Goal: Navigation & Orientation: Find specific page/section

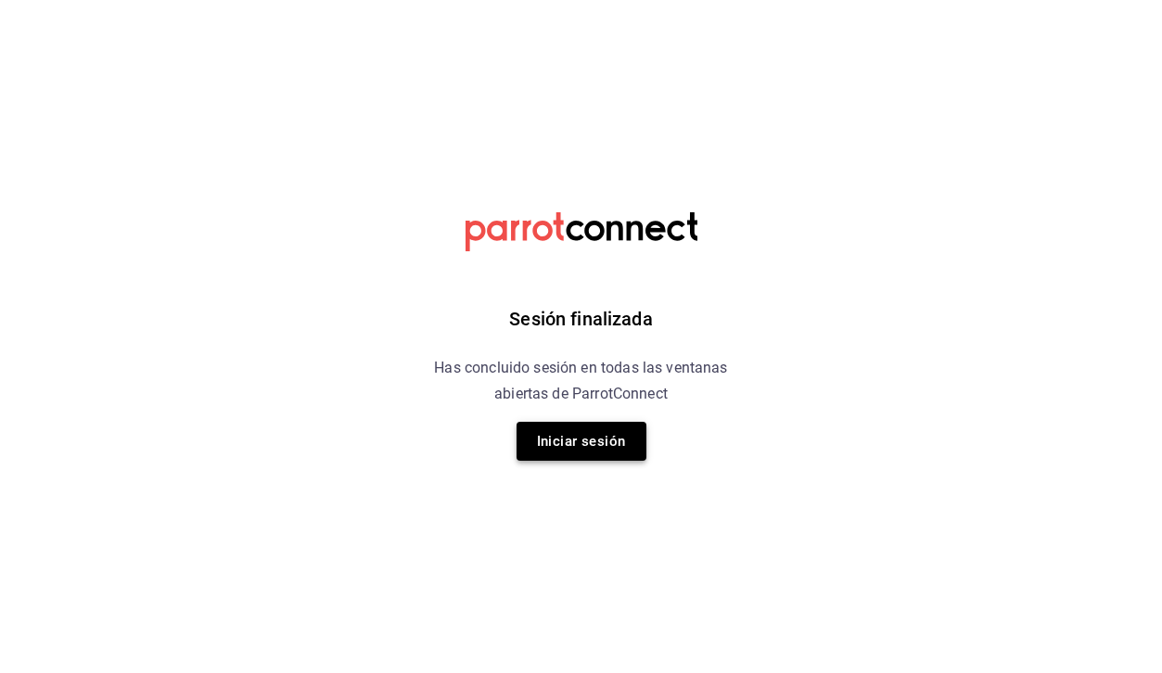
click at [588, 440] on button "Iniciar sesión" at bounding box center [582, 441] width 130 height 39
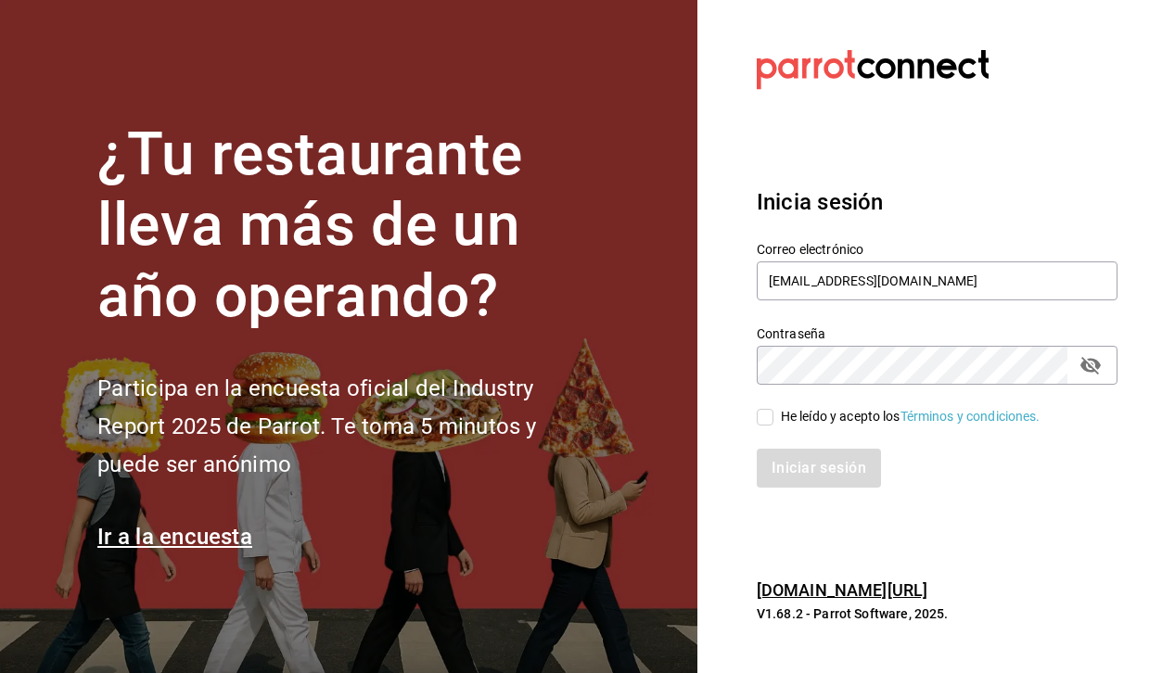
click at [769, 408] on label "He leído y acepto los Términos y condiciones." at bounding box center [899, 416] width 284 height 19
click at [769, 409] on input "He leído y acepto los Términos y condiciones." at bounding box center [765, 417] width 17 height 17
checkbox input "true"
click at [791, 467] on button "Iniciar sesión" at bounding box center [820, 468] width 126 height 39
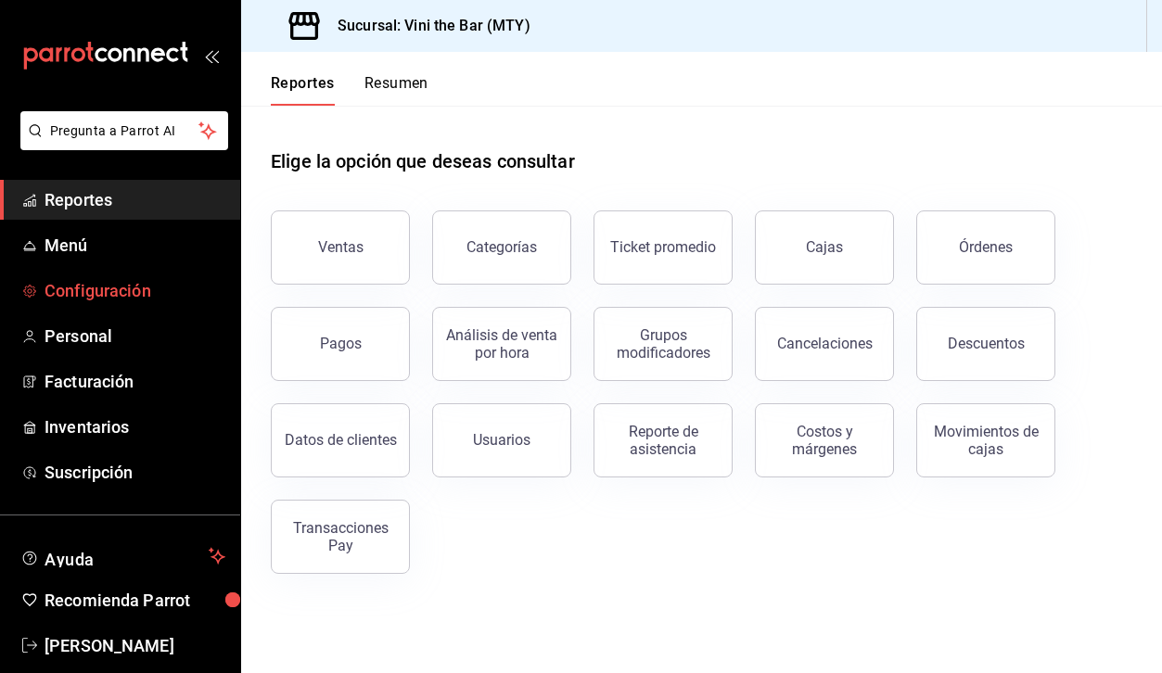
click at [70, 302] on span "Configuración" at bounding box center [135, 290] width 181 height 25
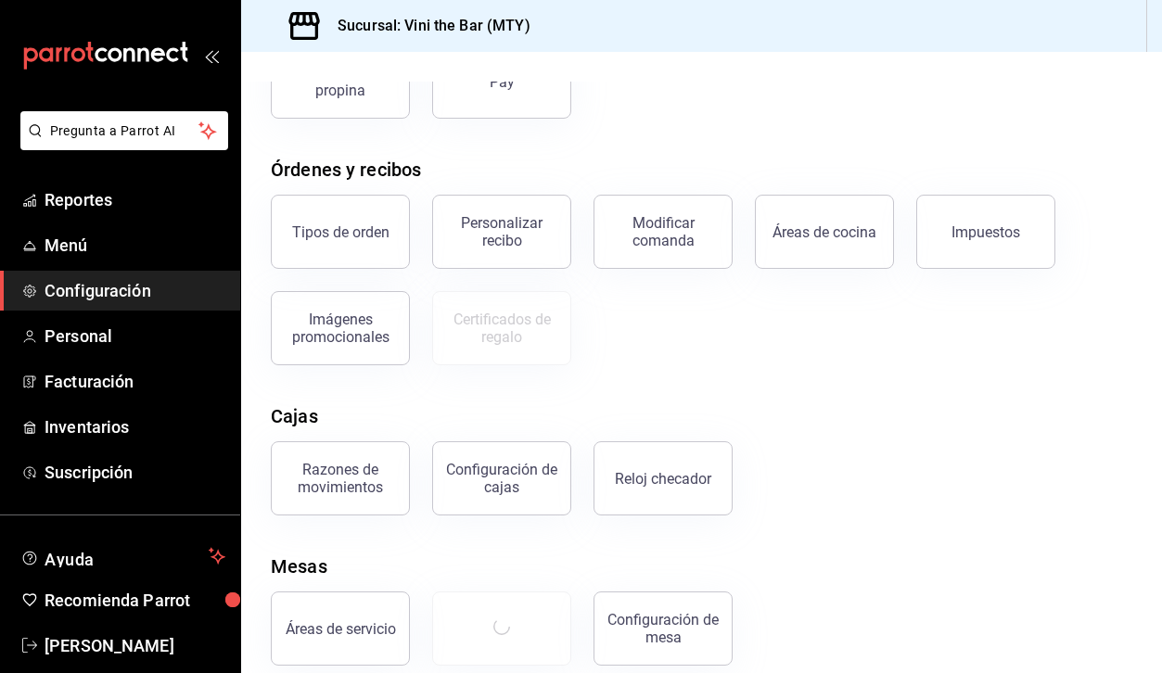
scroll to position [267, 0]
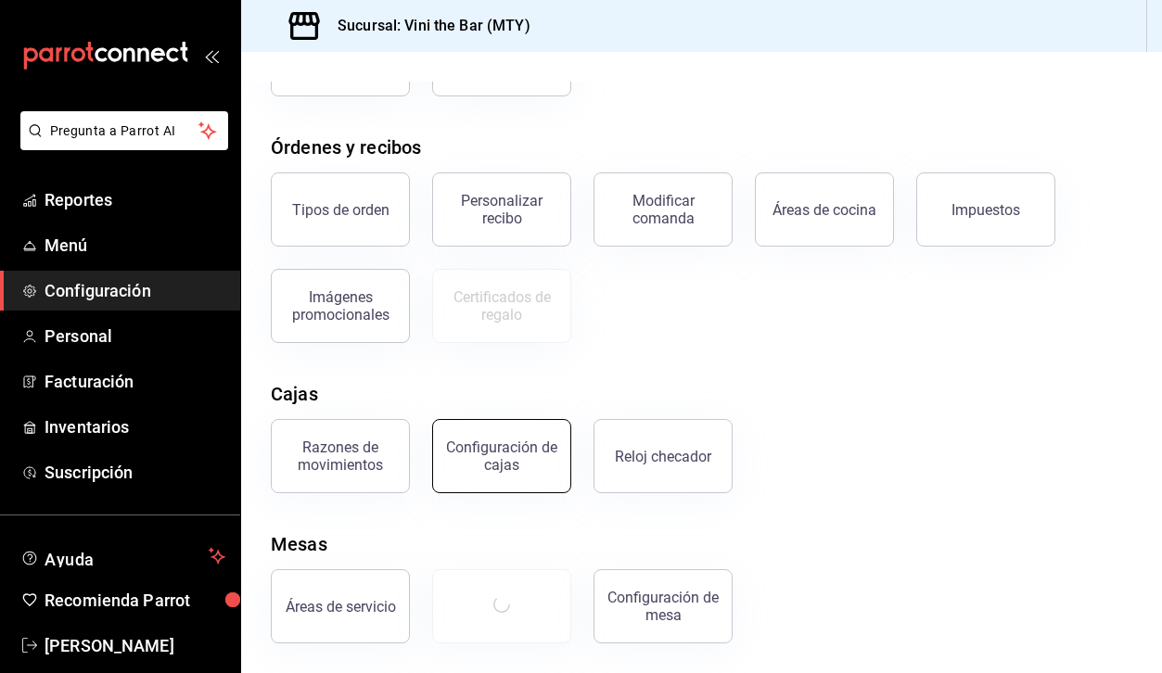
click at [465, 466] on div "Configuración de cajas" at bounding box center [501, 456] width 115 height 35
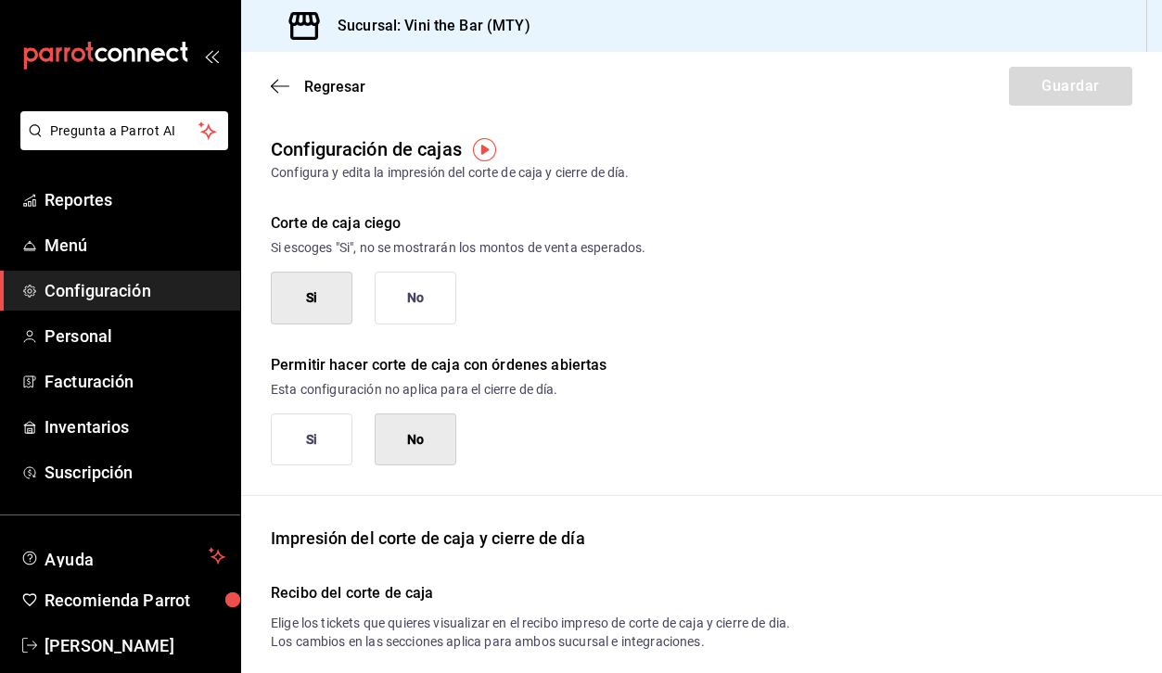
click at [282, 70] on div "Regresar Guardar" at bounding box center [701, 86] width 921 height 69
click at [284, 97] on div "Regresar Guardar" at bounding box center [701, 86] width 921 height 69
click at [280, 87] on icon "button" at bounding box center [280, 86] width 19 height 17
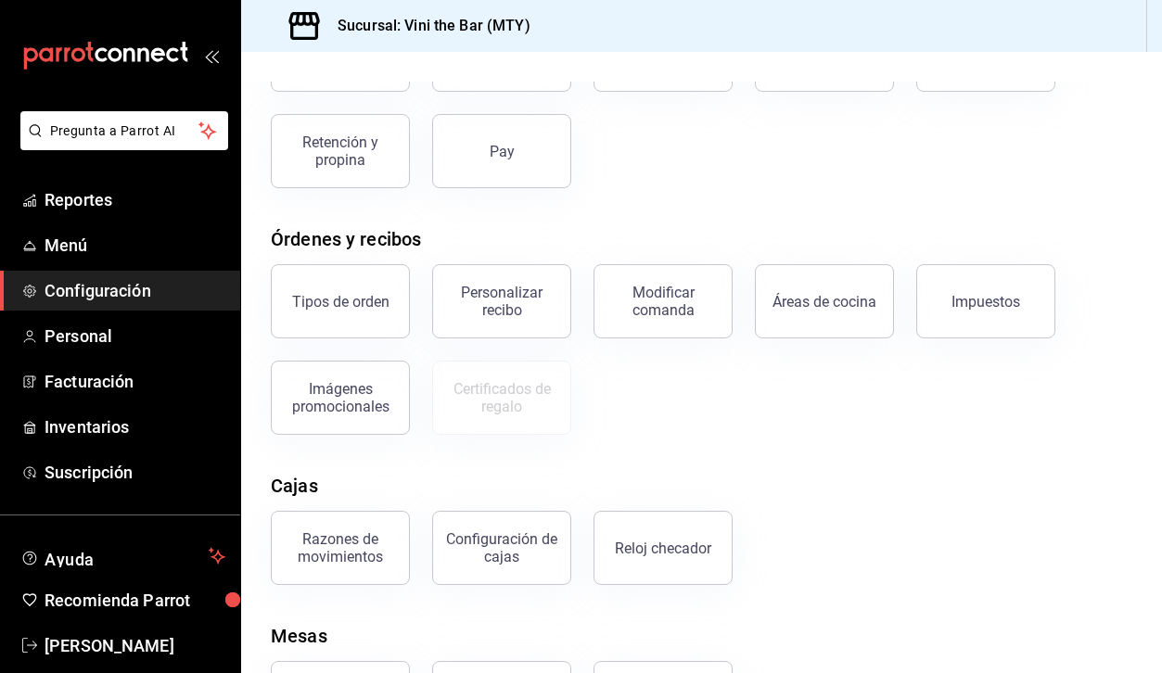
scroll to position [267, 0]
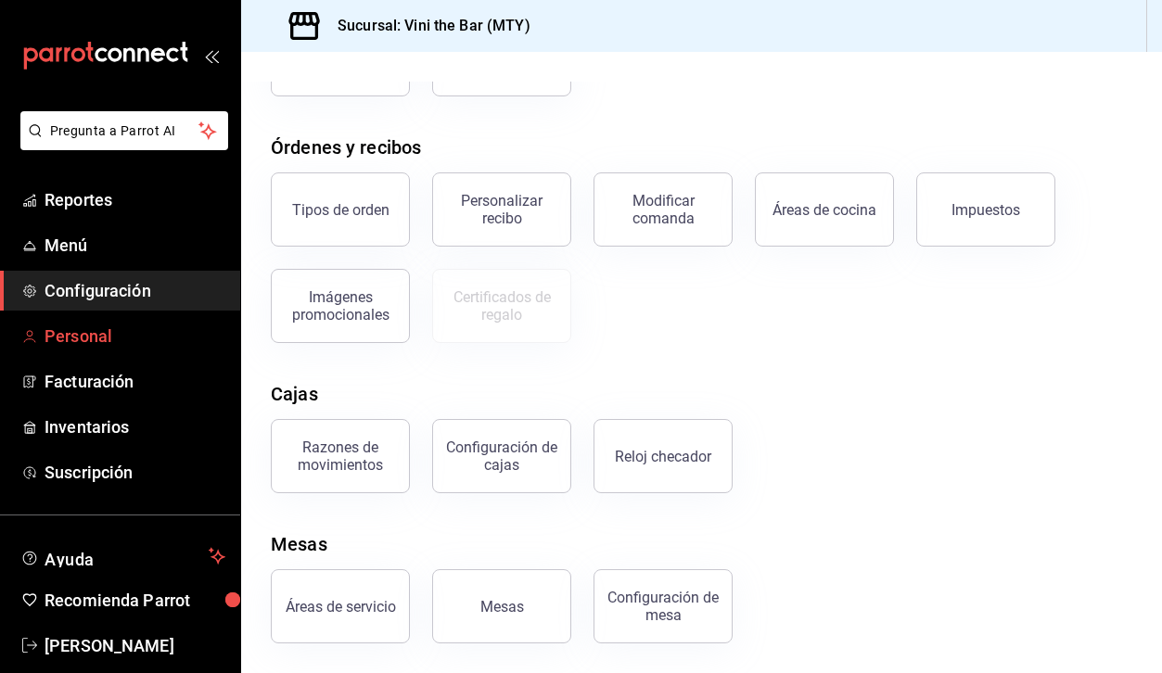
click at [150, 336] on span "Personal" at bounding box center [135, 336] width 181 height 25
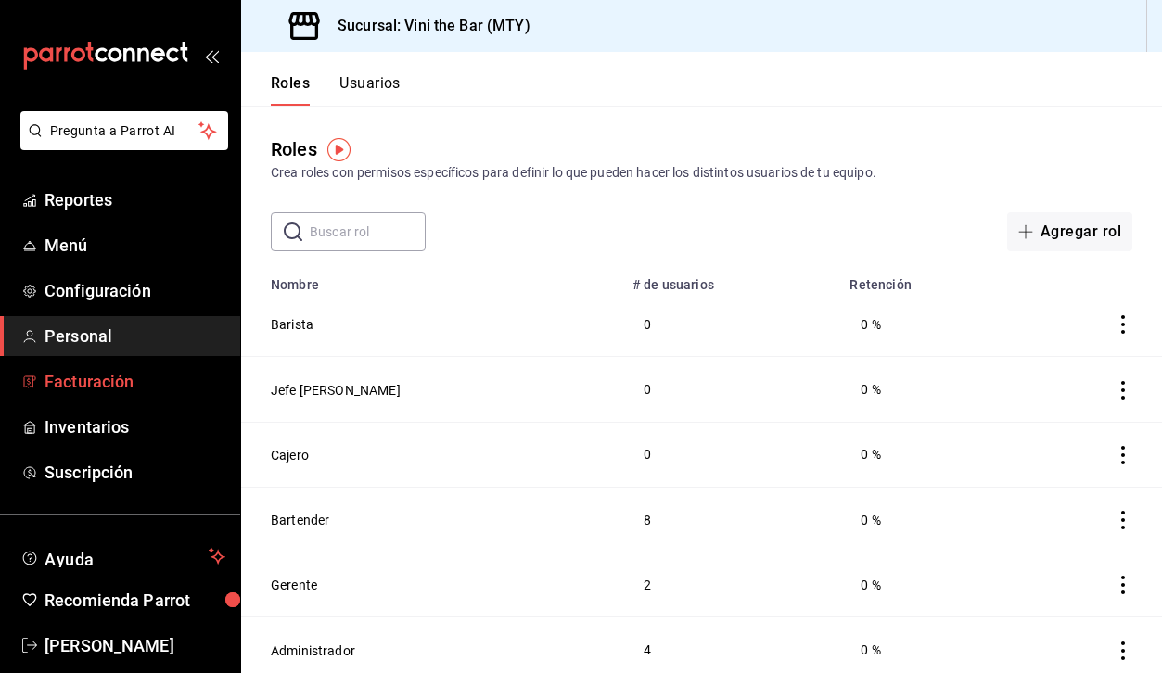
click at [96, 382] on span "Facturación" at bounding box center [135, 381] width 181 height 25
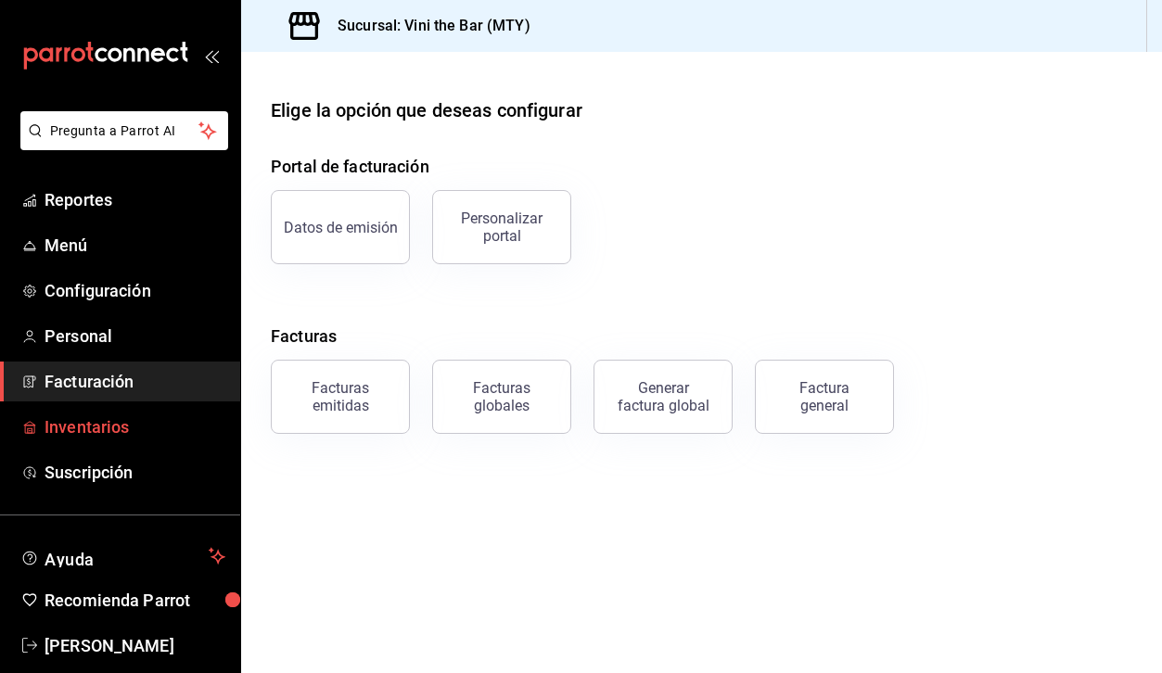
click at [99, 415] on span "Inventarios" at bounding box center [135, 427] width 181 height 25
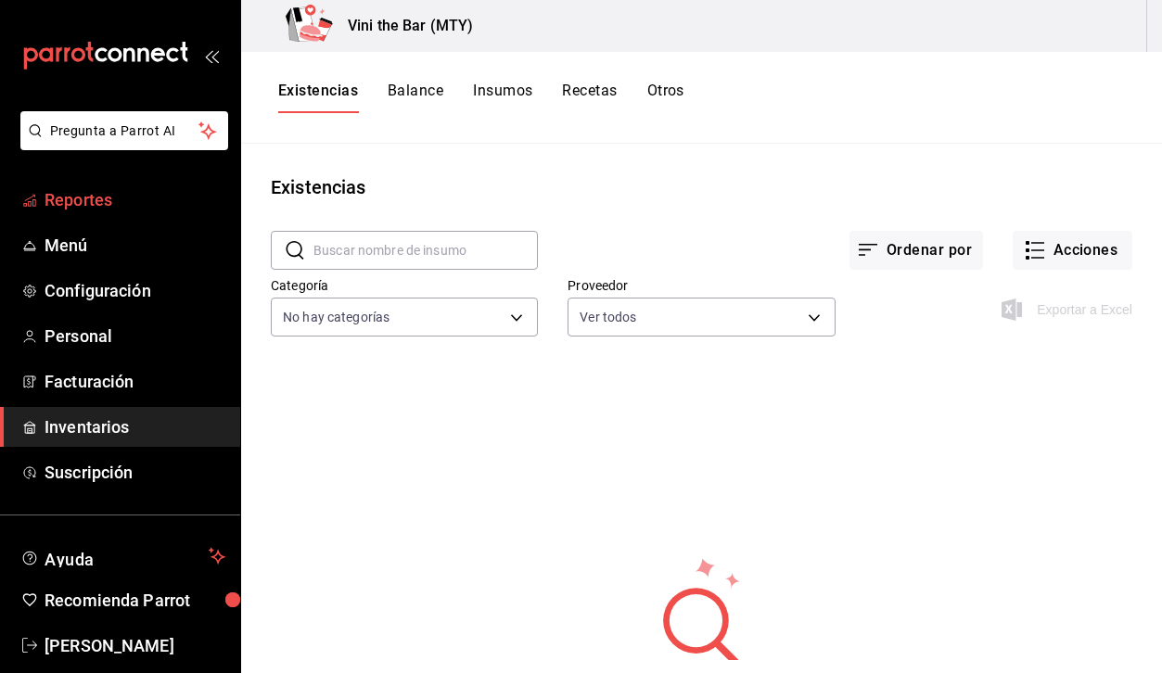
click at [85, 203] on span "Reportes" at bounding box center [135, 199] width 181 height 25
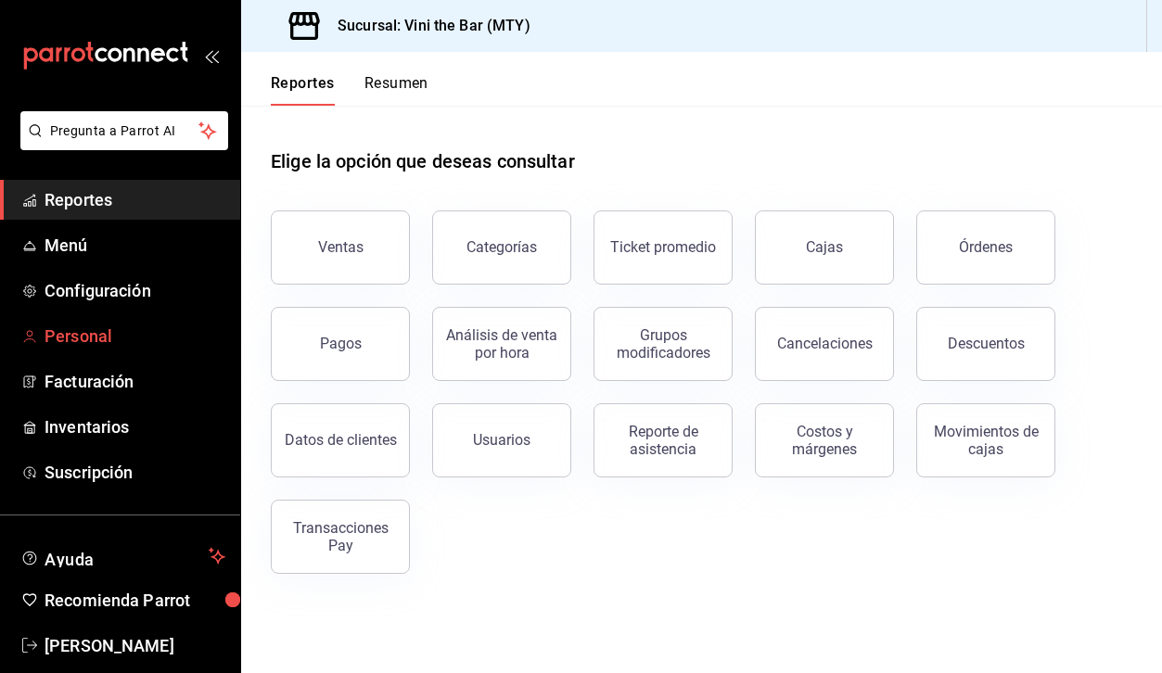
click at [104, 346] on span "Personal" at bounding box center [135, 336] width 181 height 25
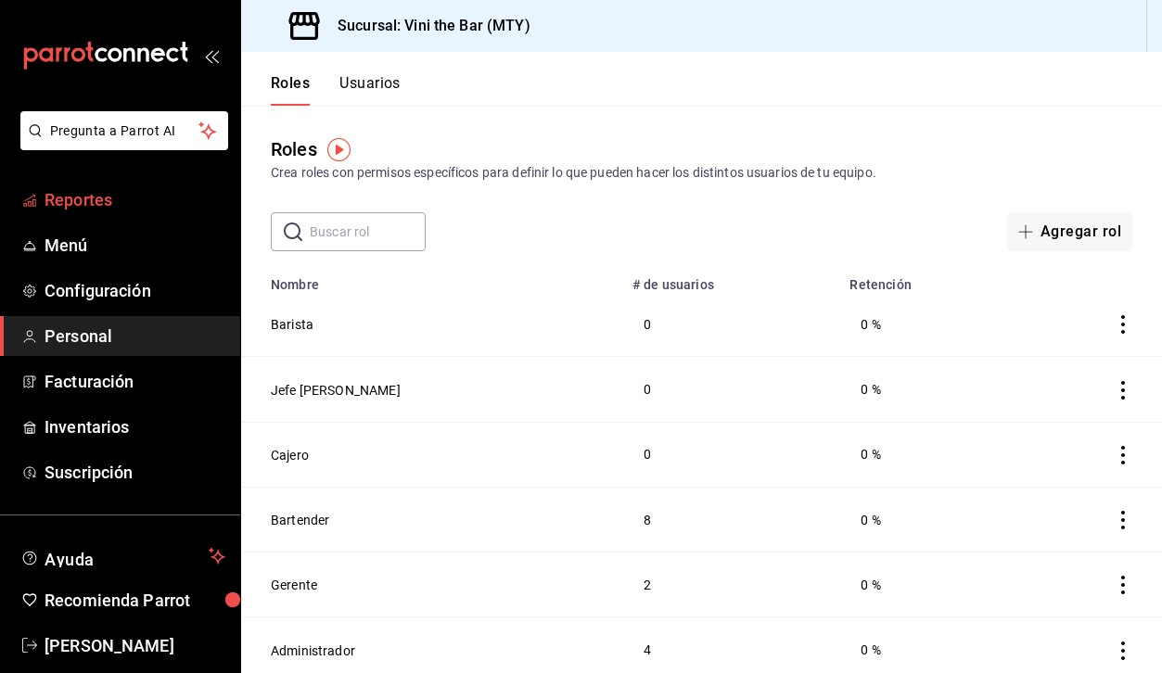
click at [81, 211] on span "Reportes" at bounding box center [135, 199] width 181 height 25
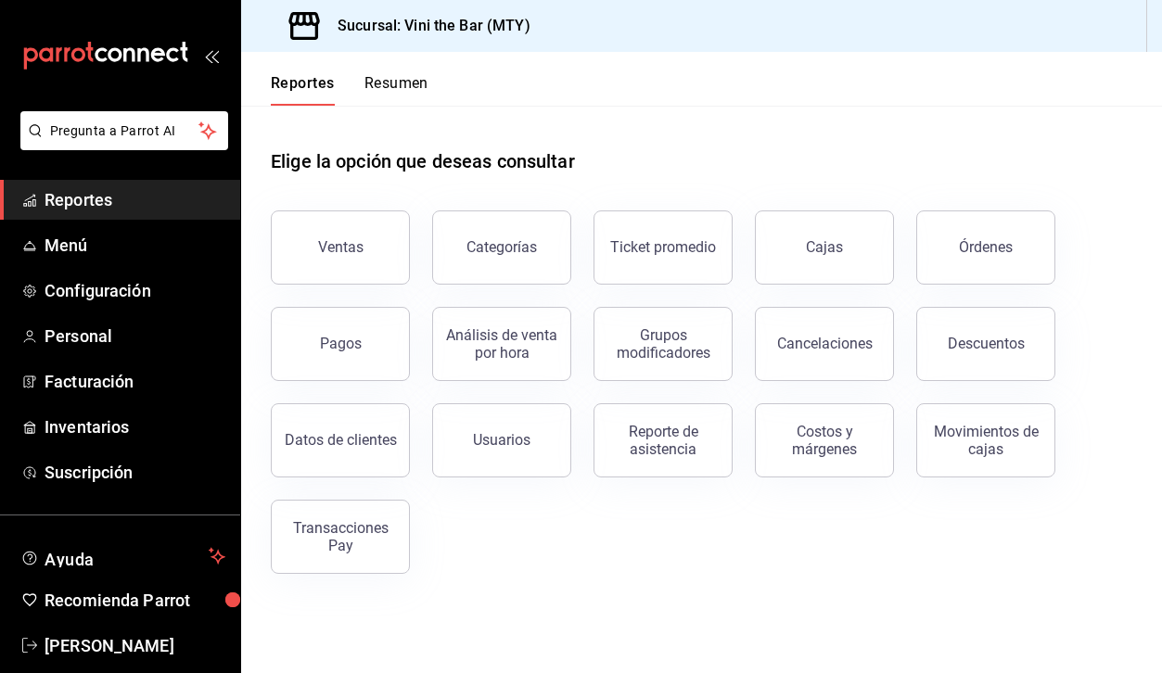
click at [161, 62] on icon "mailbox folders" at bounding box center [105, 56] width 167 height 28
click at [161, 53] on icon "mailbox folders" at bounding box center [157, 54] width 14 height 14
